Goal: Navigation & Orientation: Find specific page/section

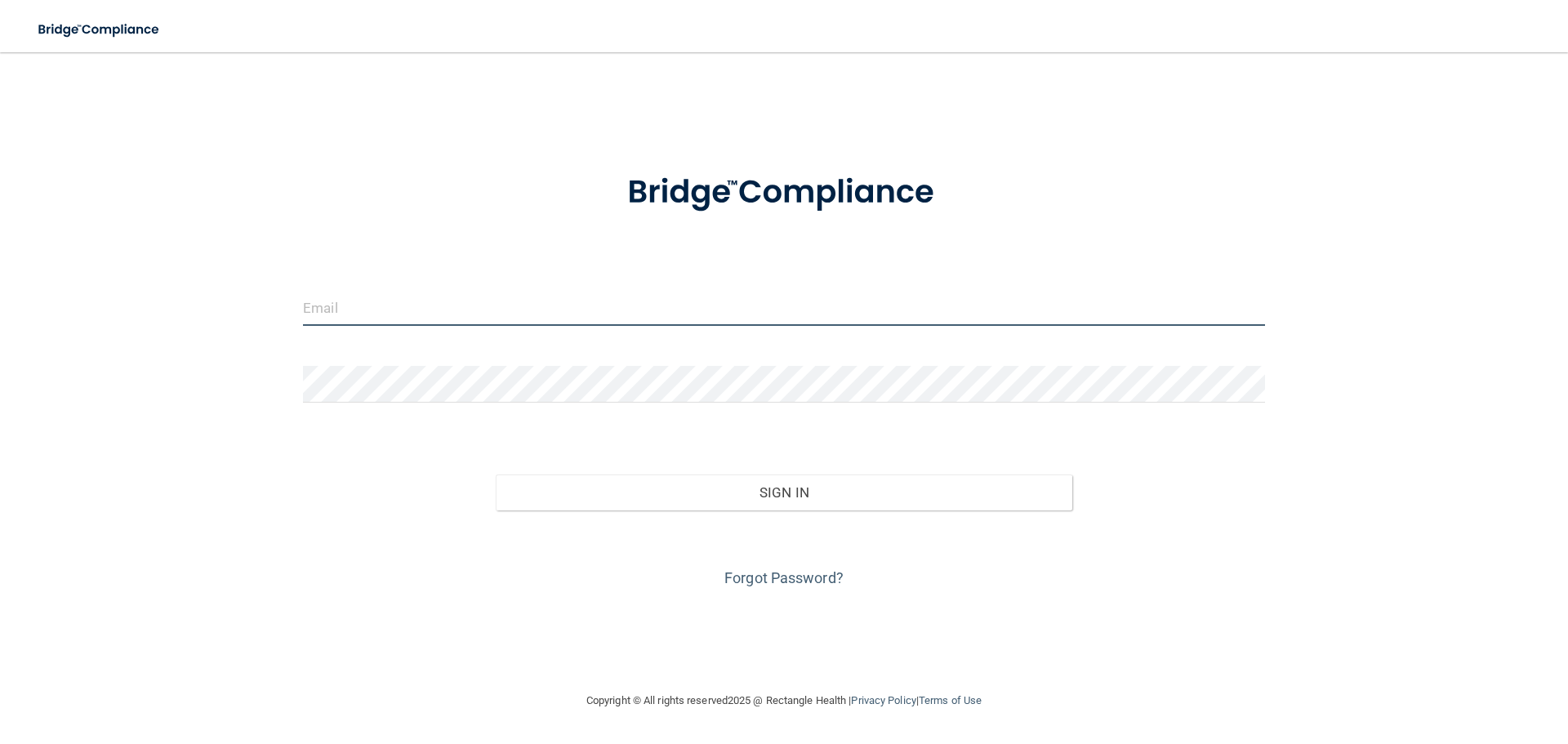
click at [538, 314] on input "email" at bounding box center [784, 307] width 962 height 37
type input "[PERSON_NAME][EMAIL_ADDRESS][PERSON_NAME][DOMAIN_NAME]"
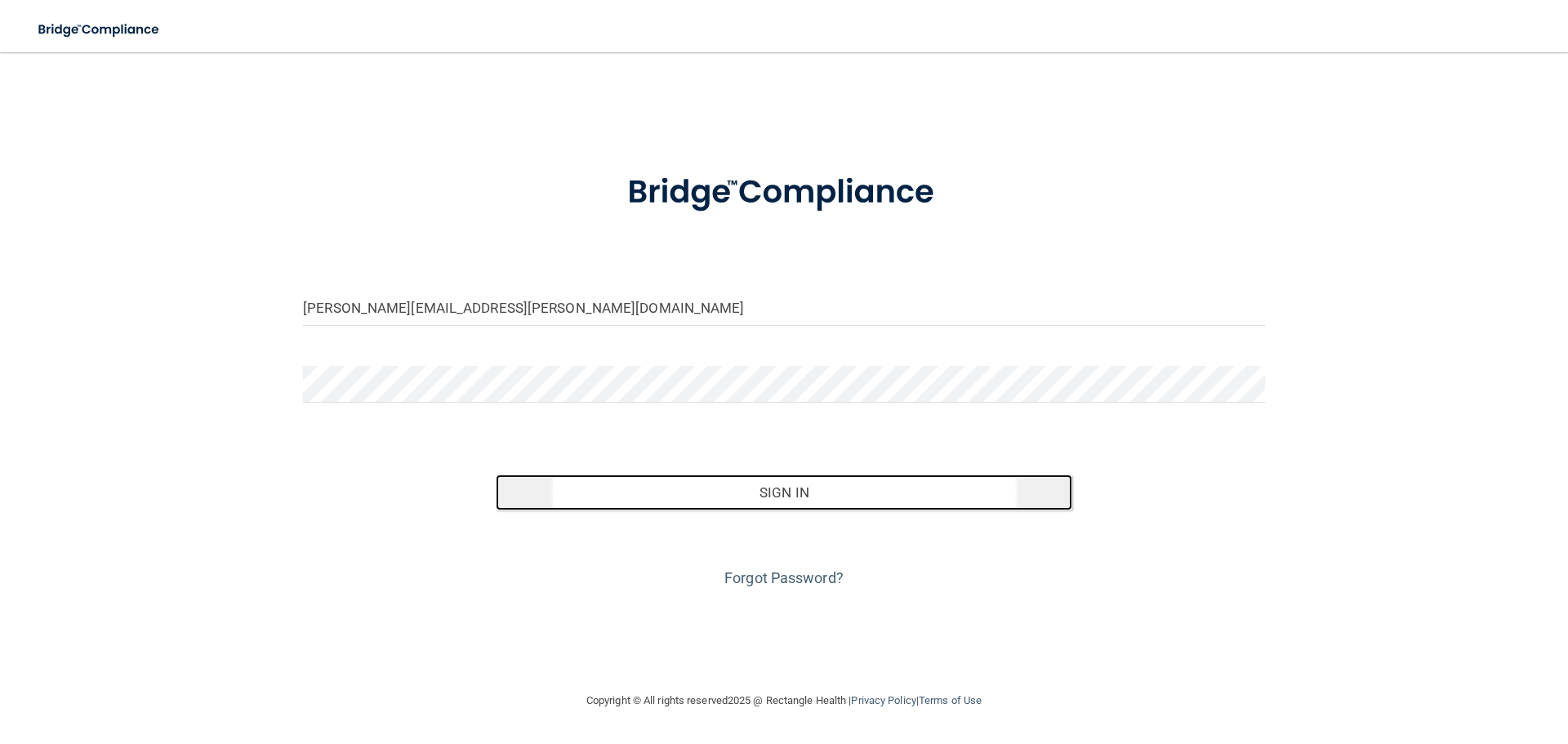
click at [750, 498] on button "Sign In" at bounding box center [784, 493] width 577 height 36
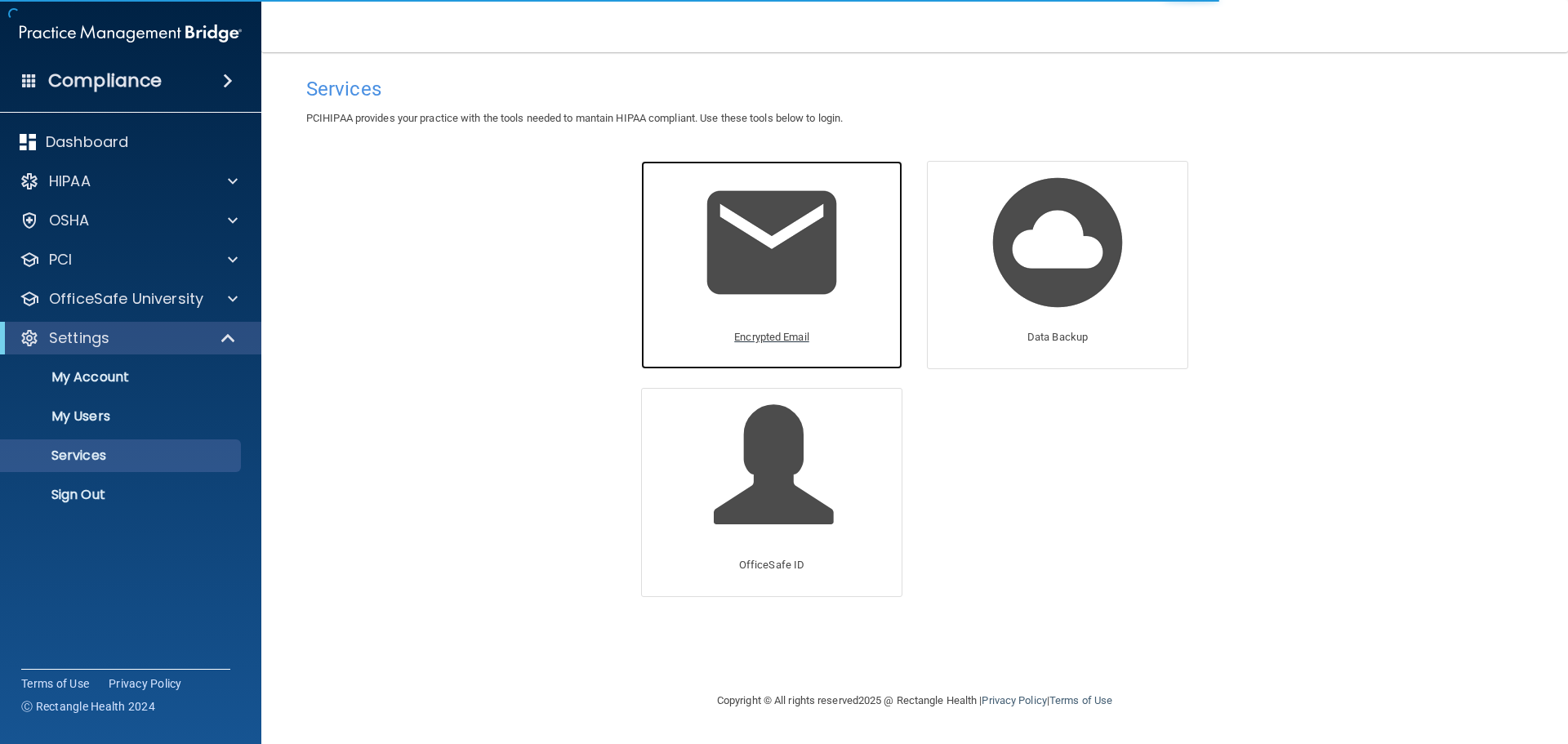
click at [779, 331] on p "Encrypted Email" at bounding box center [772, 338] width 75 height 20
